Goal: Find specific page/section: Find specific page/section

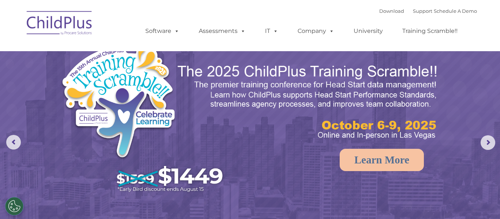
select select "MEDIUM"
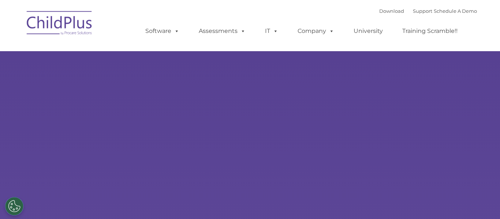
type input ""
select select "MEDIUM"
type input ""
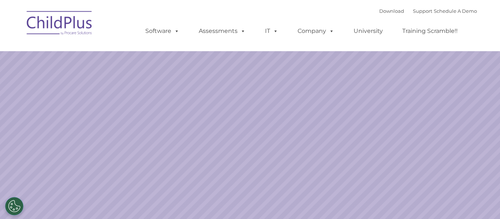
select select "MEDIUM"
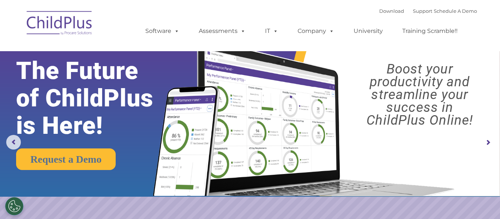
click at [449, 138] on img at bounding box center [302, 111] width 314 height 170
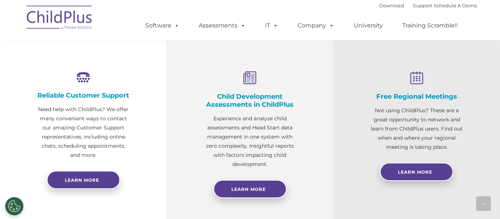
scroll to position [258, 0]
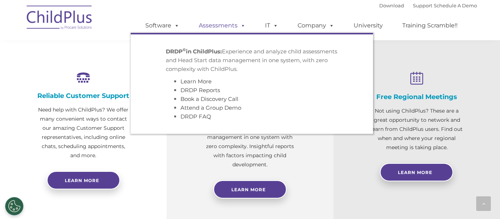
click at [234, 25] on link "Assessments" at bounding box center [221, 25] width 61 height 15
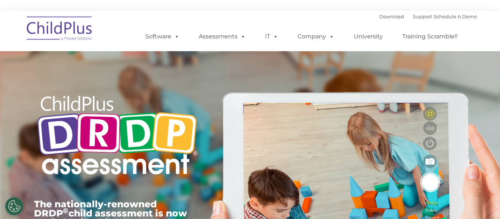
type input ""
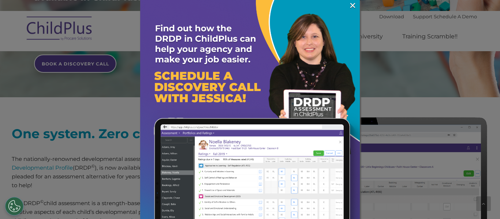
scroll to position [239, 0]
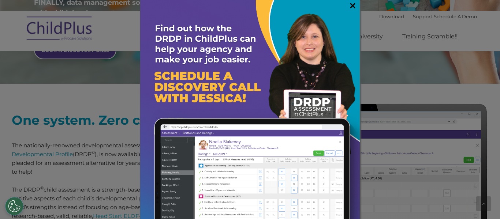
click at [350, 6] on link "×" at bounding box center [352, 5] width 8 height 7
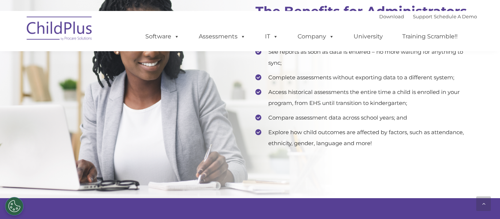
scroll to position [1489, 0]
click at [379, 19] on link "Download" at bounding box center [391, 17] width 25 height 6
